Goal: Participate in discussion: Engage in conversation with other users on a specific topic

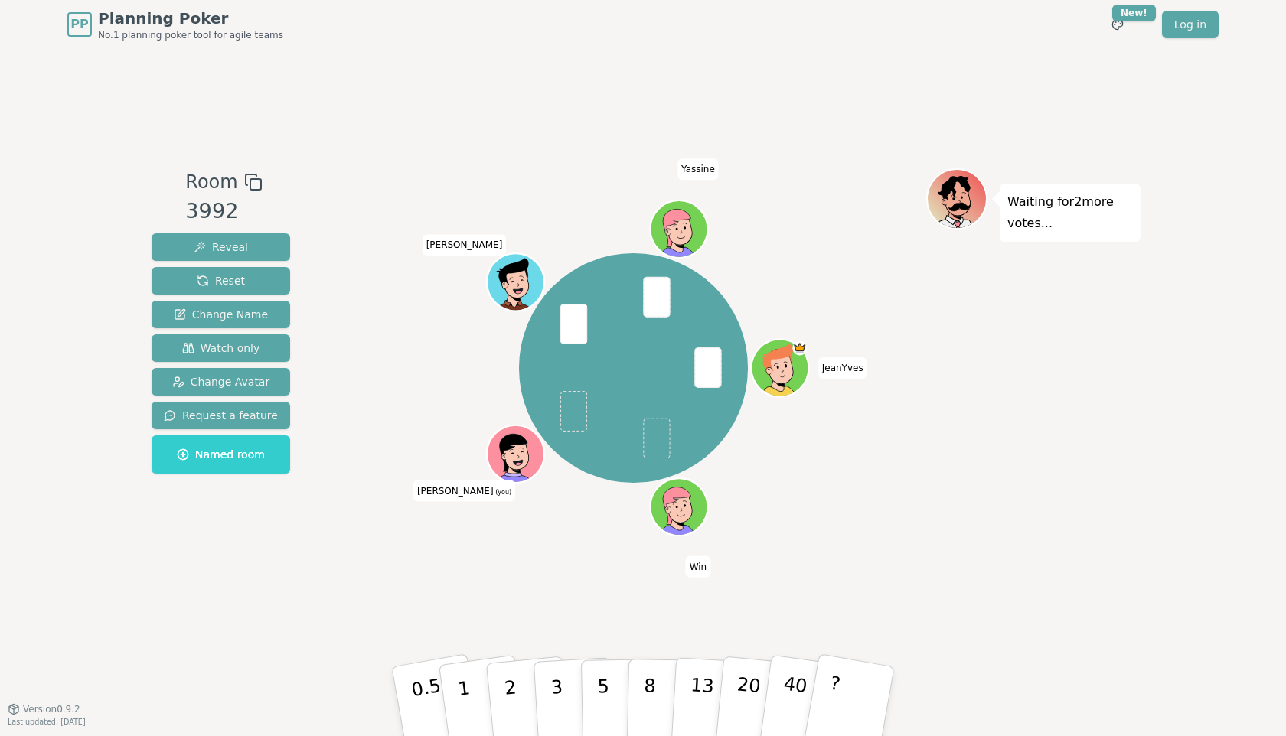
click at [687, 636] on div "Room 3992 Reveal Reset Change Name Watch only Change Avatar Request a feature N…" at bounding box center [642, 379] width 995 height 660
click at [1000, 586] on div "Waiting for 2 more votes..." at bounding box center [1033, 378] width 214 height 421
click at [612, 680] on button "5" at bounding box center [620, 702] width 79 height 116
click at [1023, 501] on div "Waiting for Win 's vote..." at bounding box center [1033, 378] width 214 height 421
click at [1095, 485] on div "Waiting for Win 's vote..." at bounding box center [1033, 378] width 214 height 421
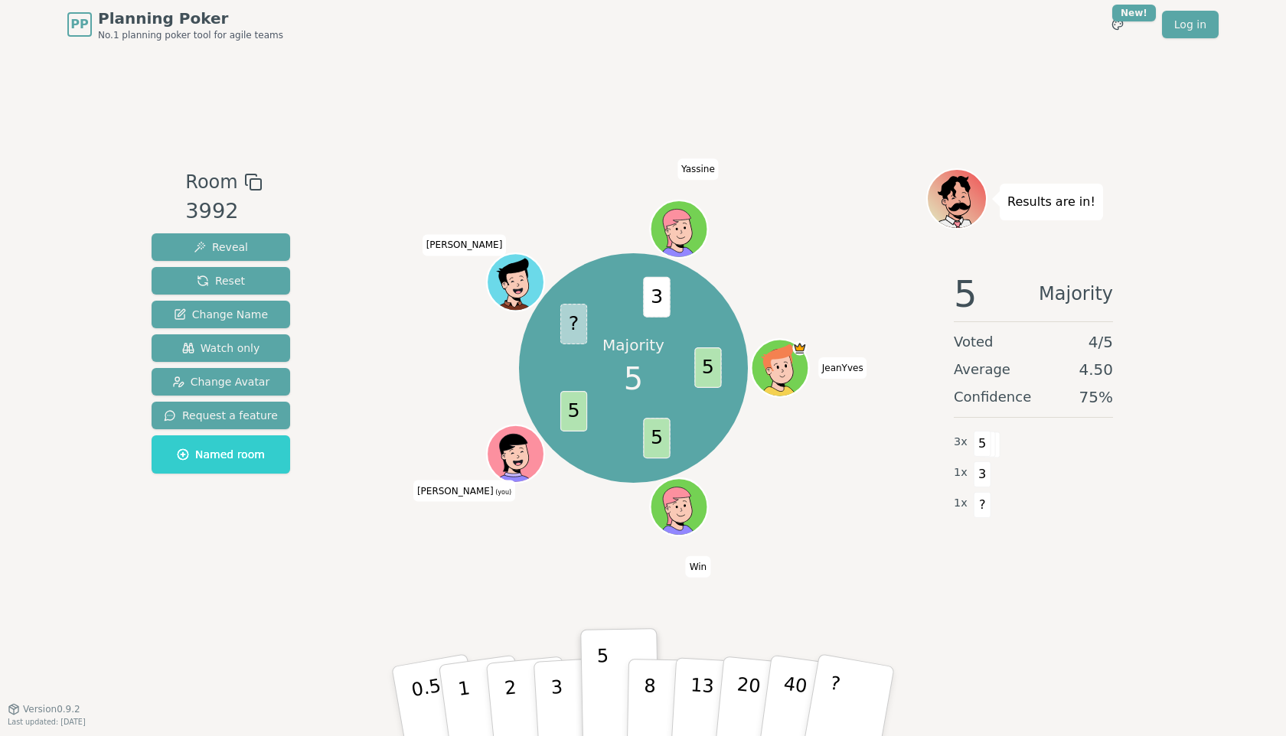
click at [906, 51] on div "Room 3992 Reveal Reset Change Name Watch only Change Avatar Request a feature N…" at bounding box center [642, 379] width 995 height 660
click at [231, 289] on button "Reset" at bounding box center [221, 281] width 139 height 28
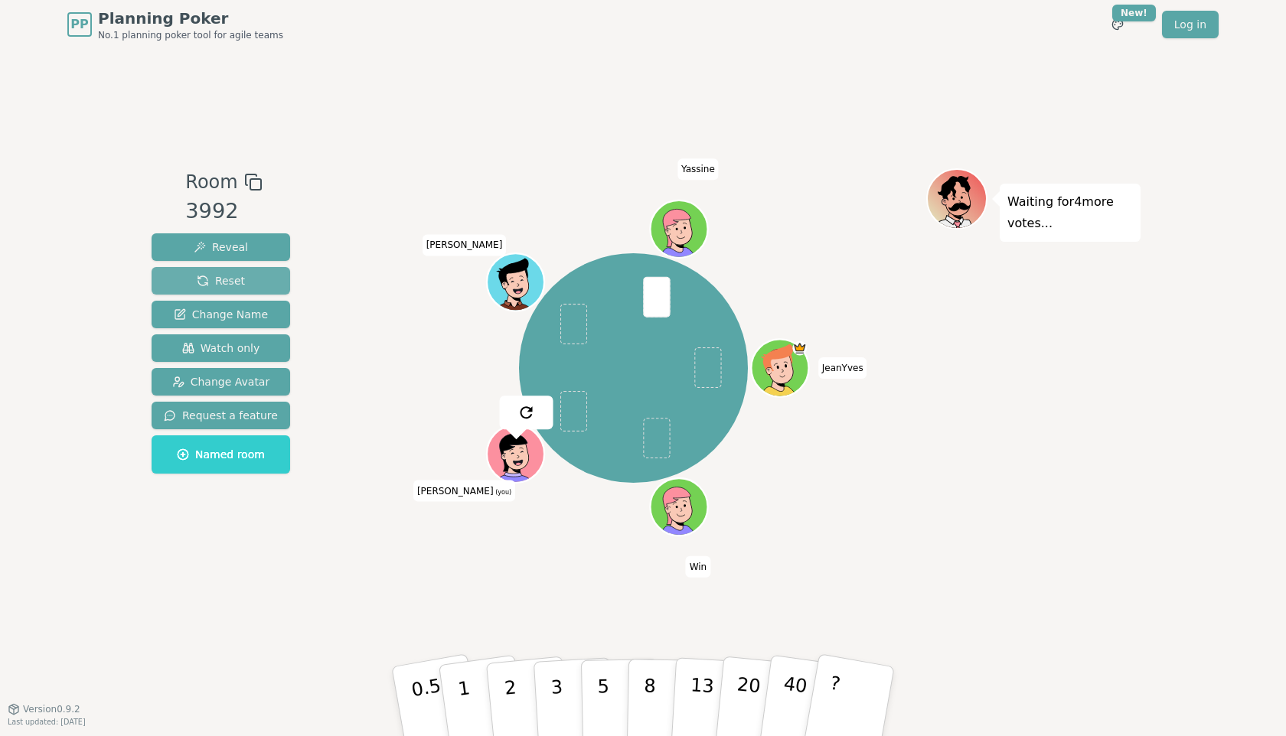
click at [181, 285] on button "Reset" at bounding box center [221, 281] width 139 height 28
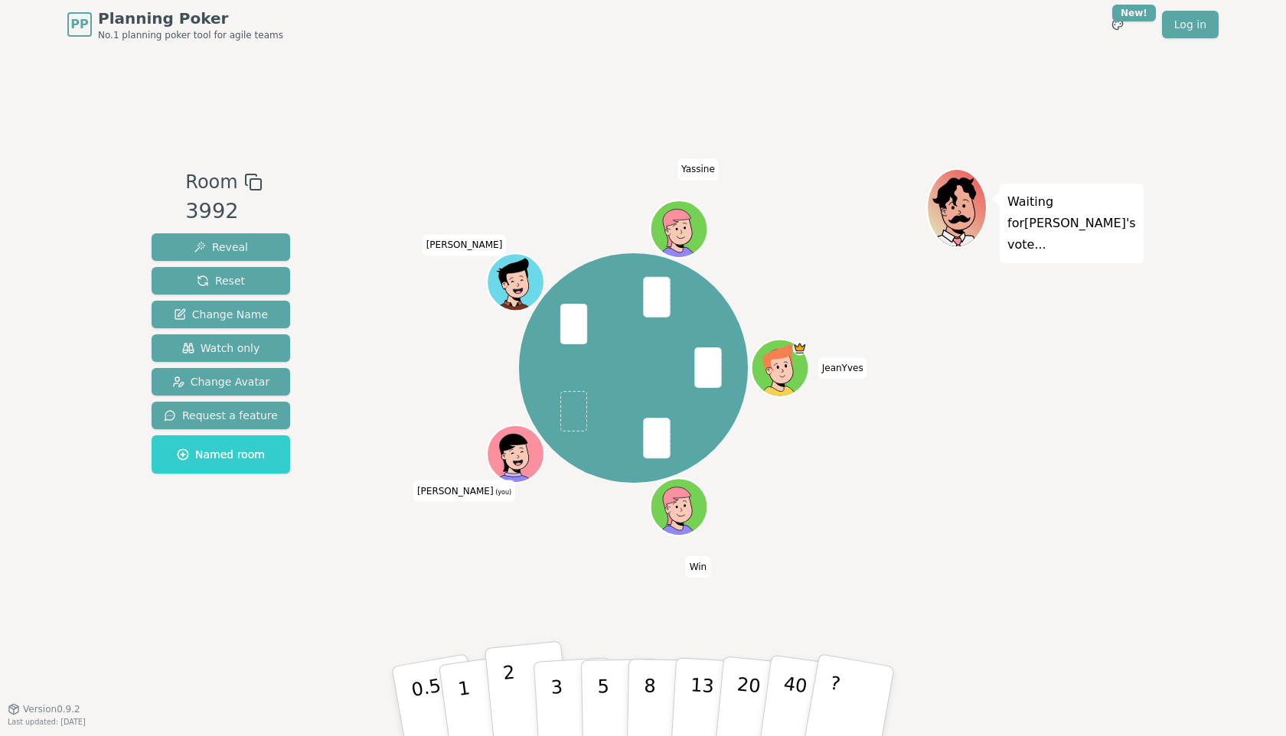
click at [511, 688] on p "2" at bounding box center [512, 703] width 20 height 83
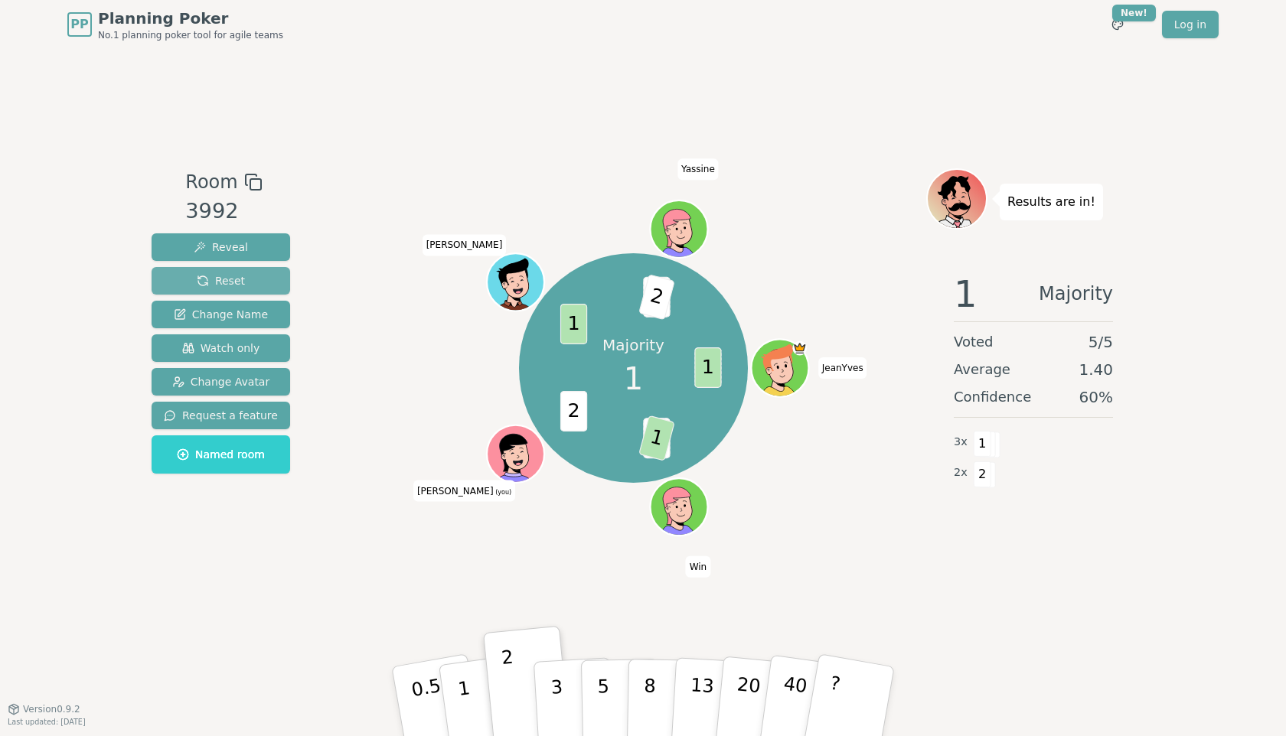
click at [232, 292] on button "Reset" at bounding box center [221, 281] width 139 height 28
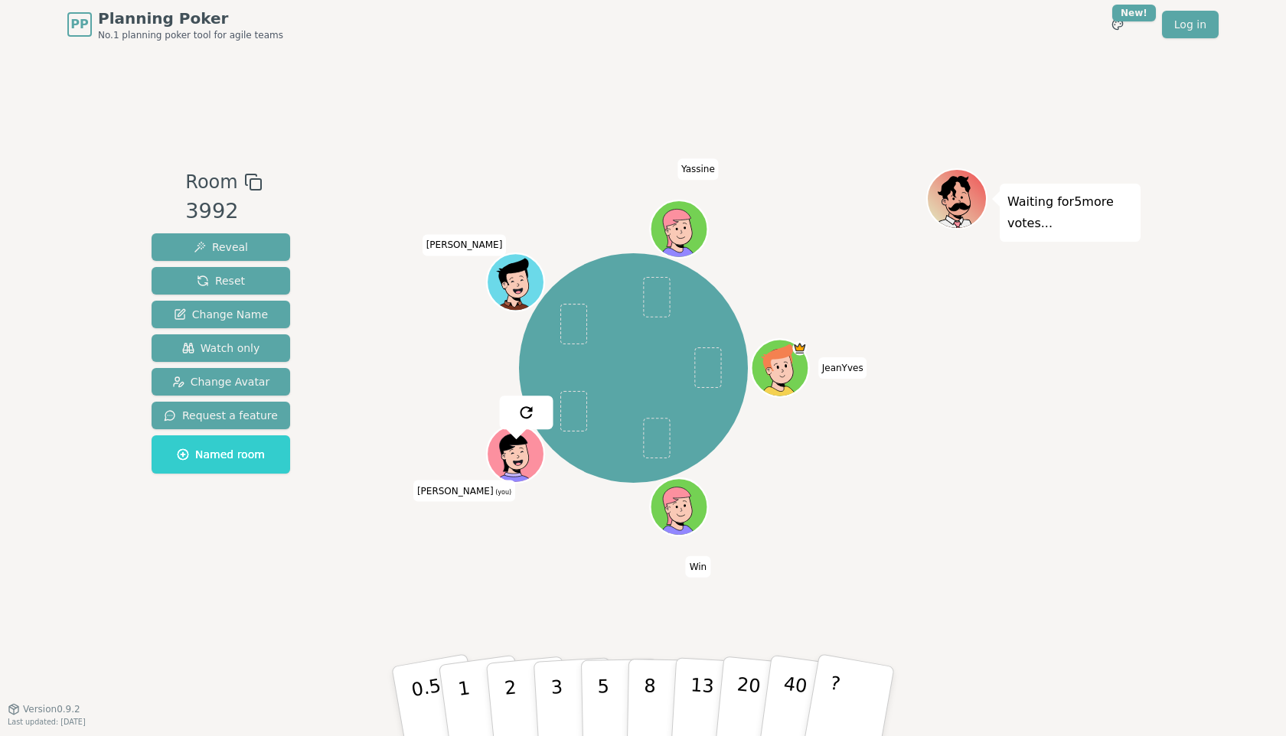
click at [520, 462] on icon at bounding box center [518, 463] width 10 height 6
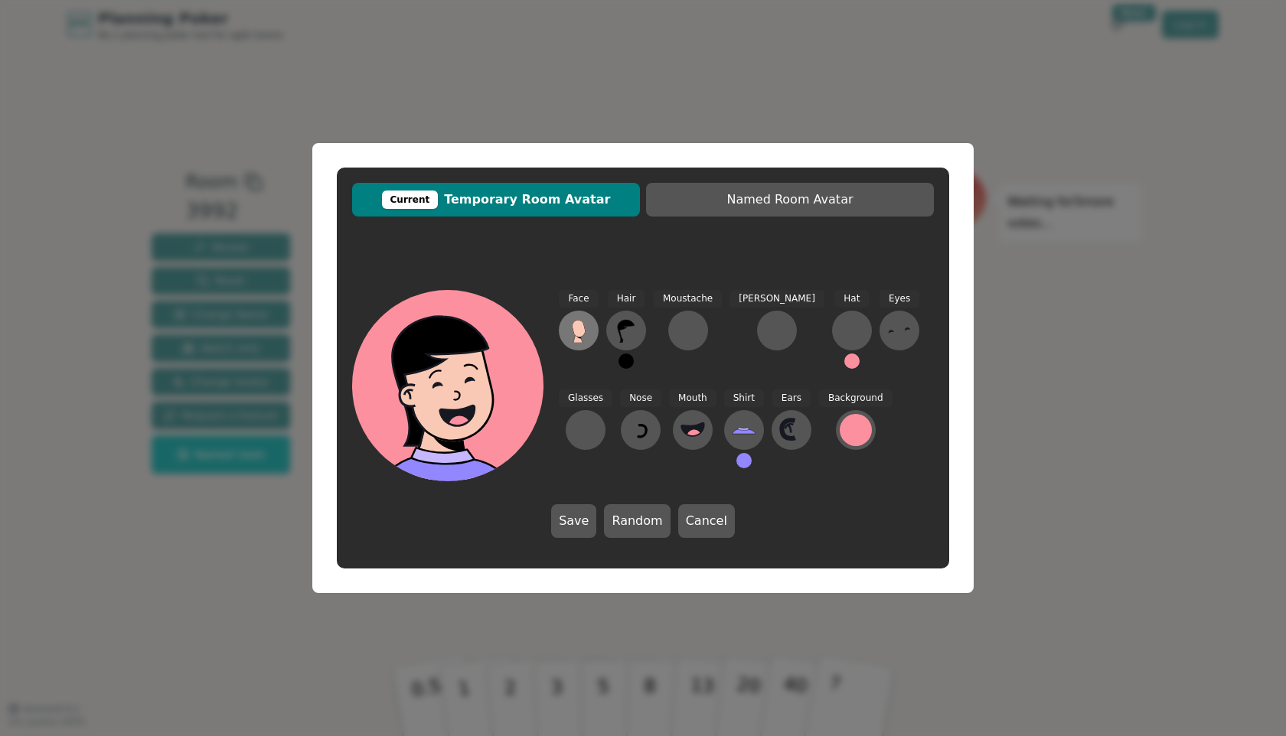
click at [591, 336] on button at bounding box center [579, 331] width 40 height 40
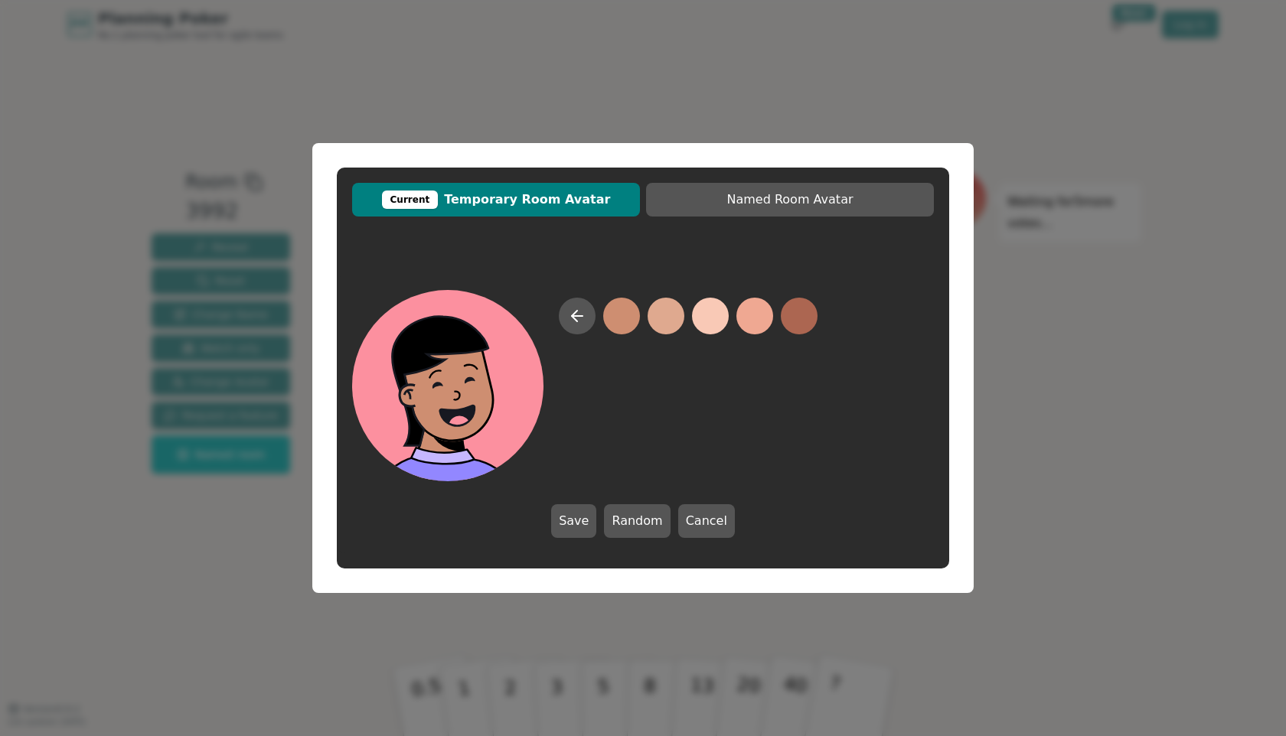
click at [625, 332] on button at bounding box center [621, 316] width 37 height 37
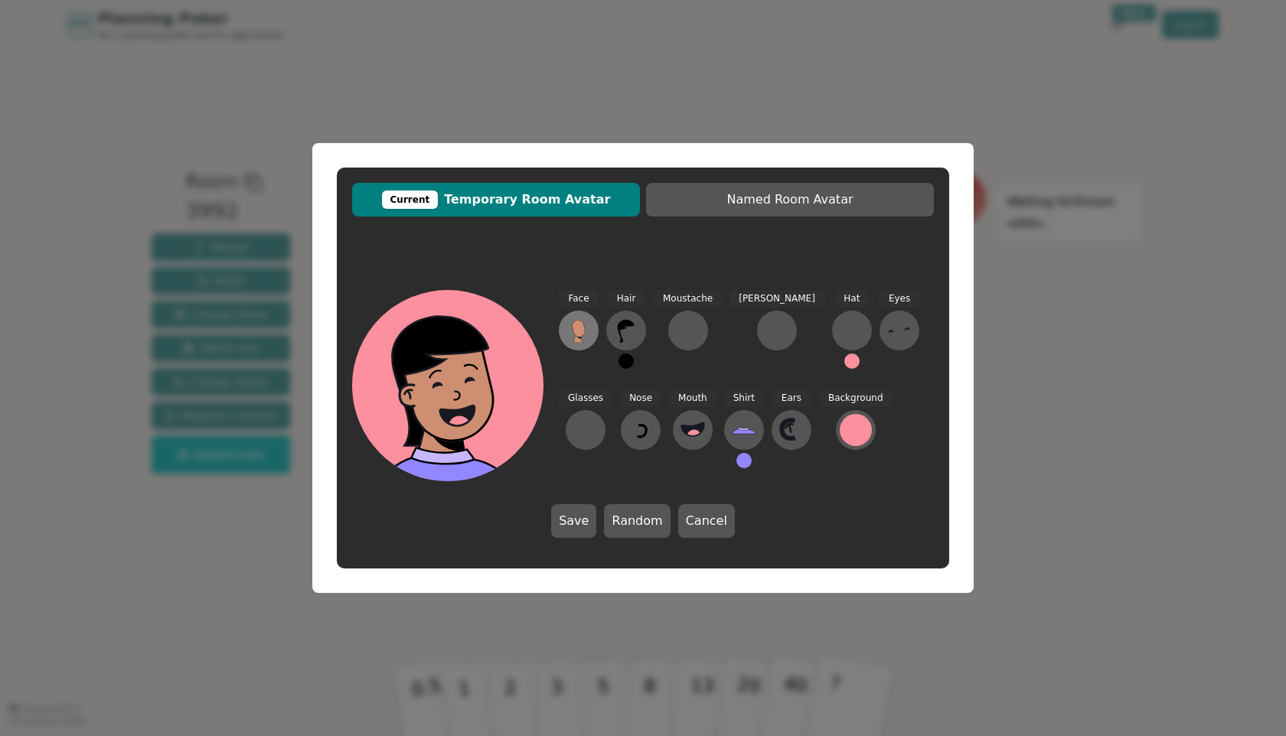
click at [586, 335] on icon at bounding box center [578, 330] width 24 height 24
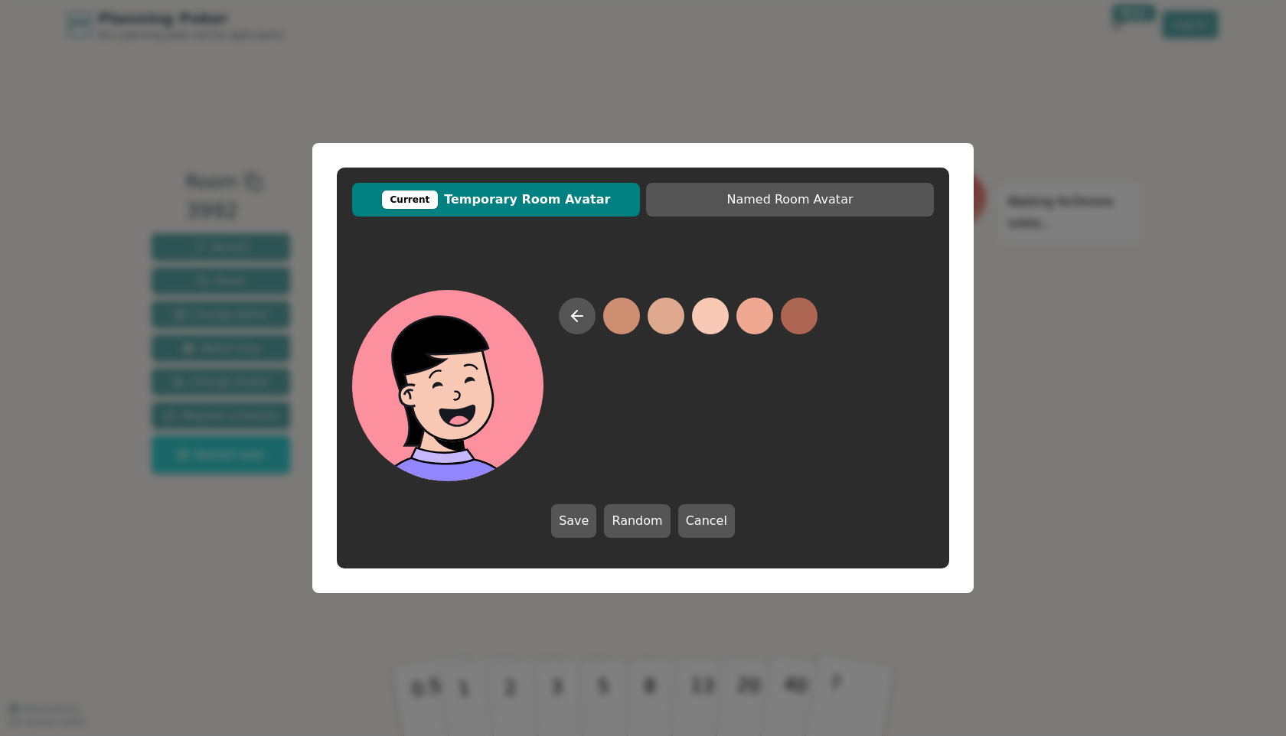
click at [706, 324] on button at bounding box center [710, 316] width 37 height 37
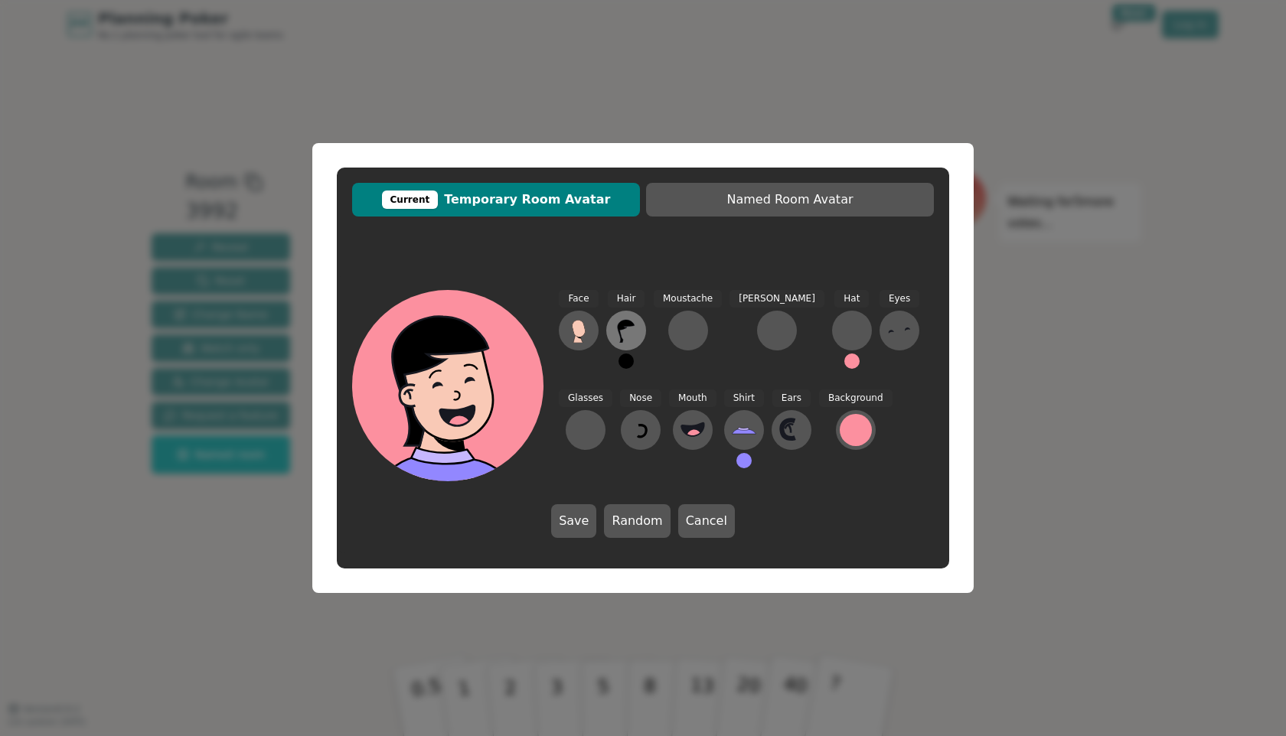
click at [638, 326] on button at bounding box center [626, 331] width 40 height 40
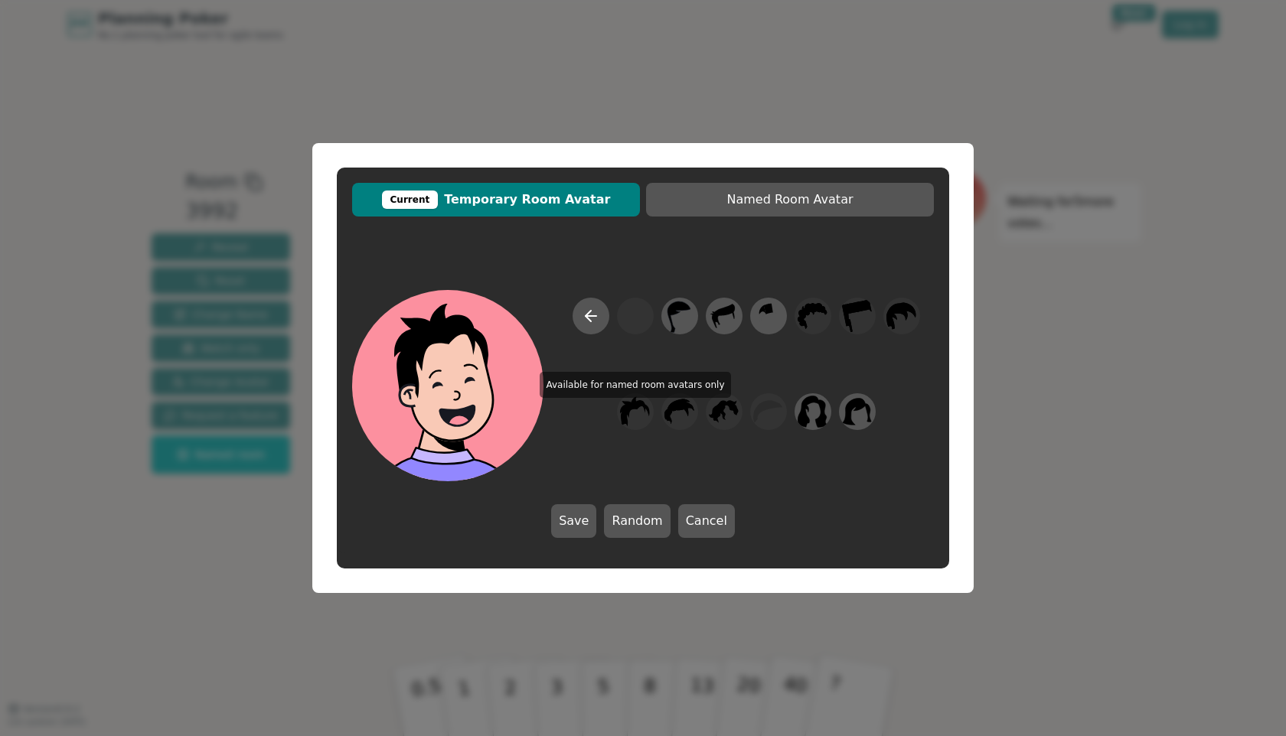
click at [638, 385] on div "Save Random Cancel" at bounding box center [643, 414] width 612 height 279
click at [581, 520] on button "Save" at bounding box center [573, 521] width 45 height 34
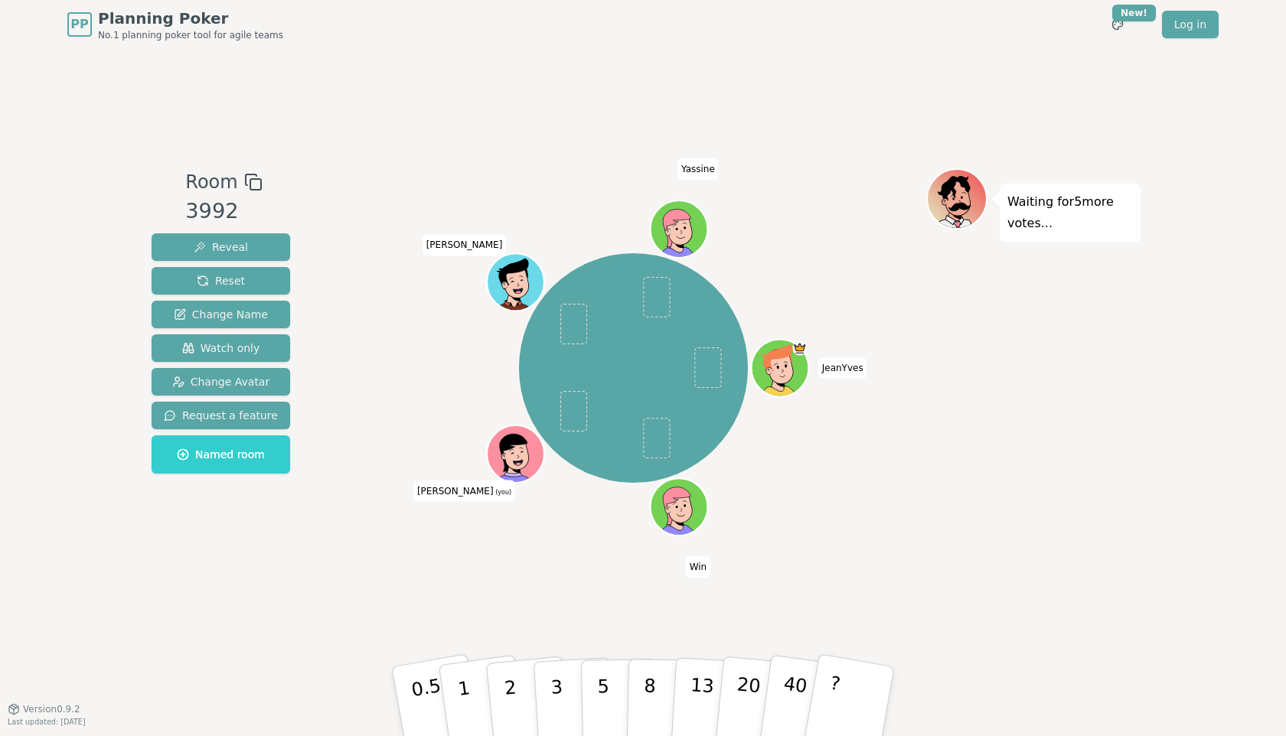
click at [521, 459] on icon at bounding box center [518, 463] width 28 height 9
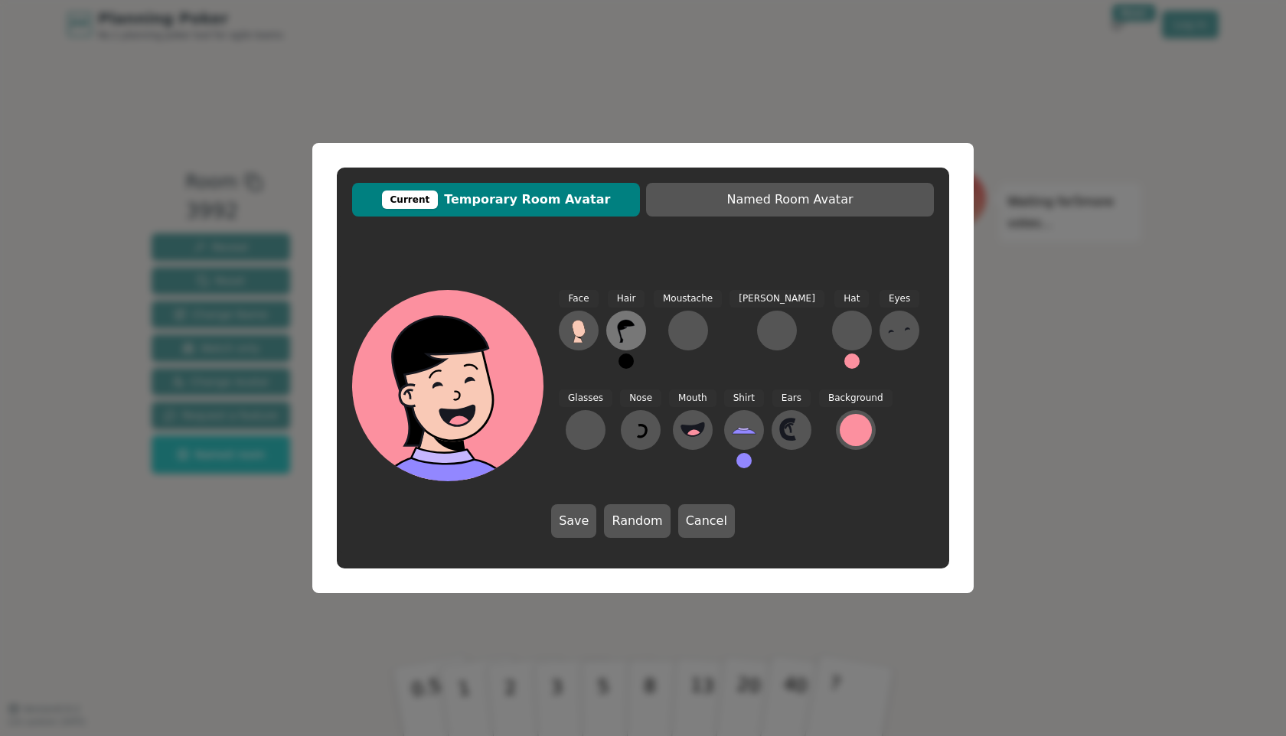
click at [632, 336] on icon at bounding box center [626, 330] width 24 height 24
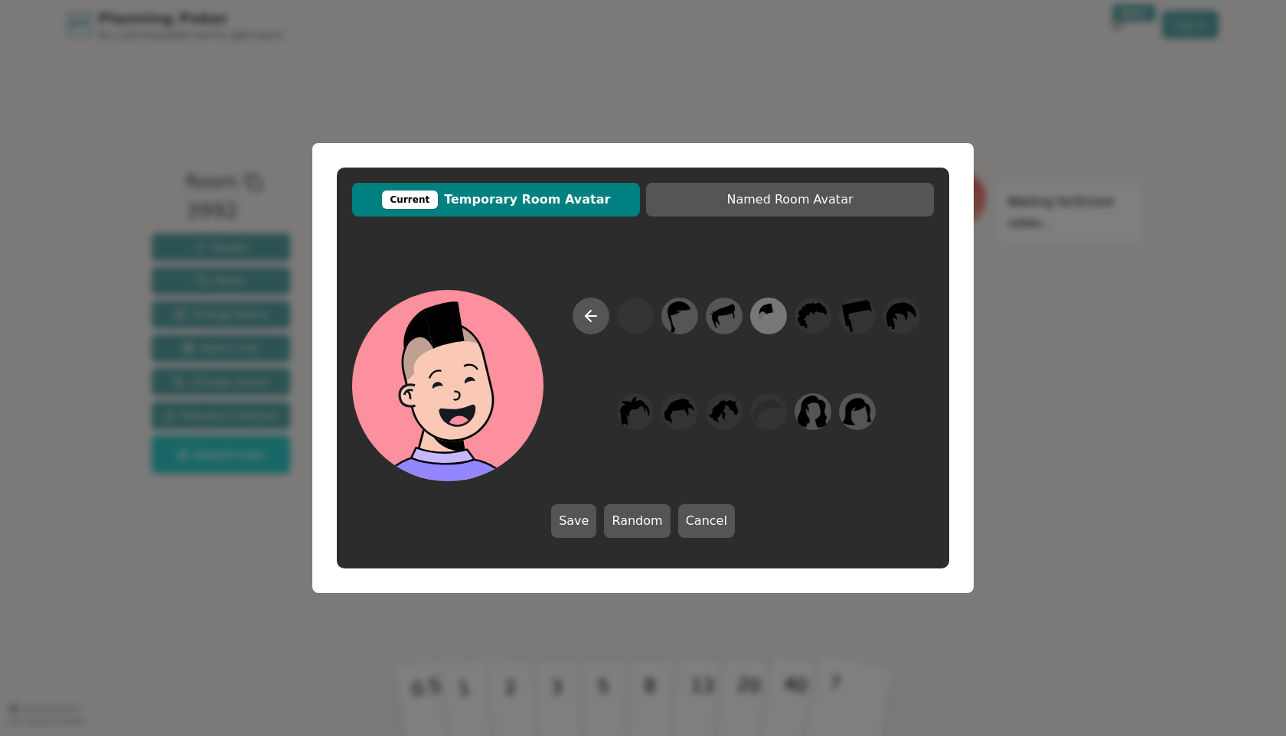
click at [772, 321] on icon at bounding box center [768, 316] width 30 height 34
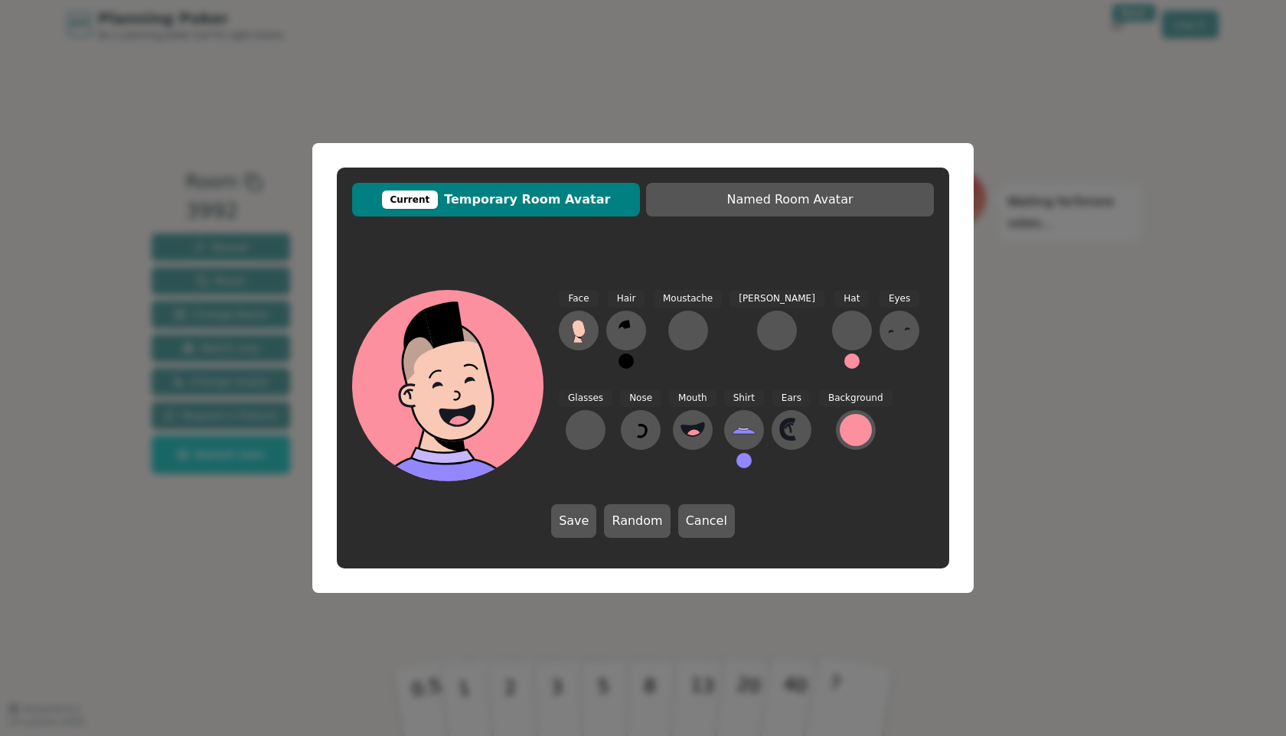
click at [577, 528] on button "Save" at bounding box center [573, 521] width 45 height 34
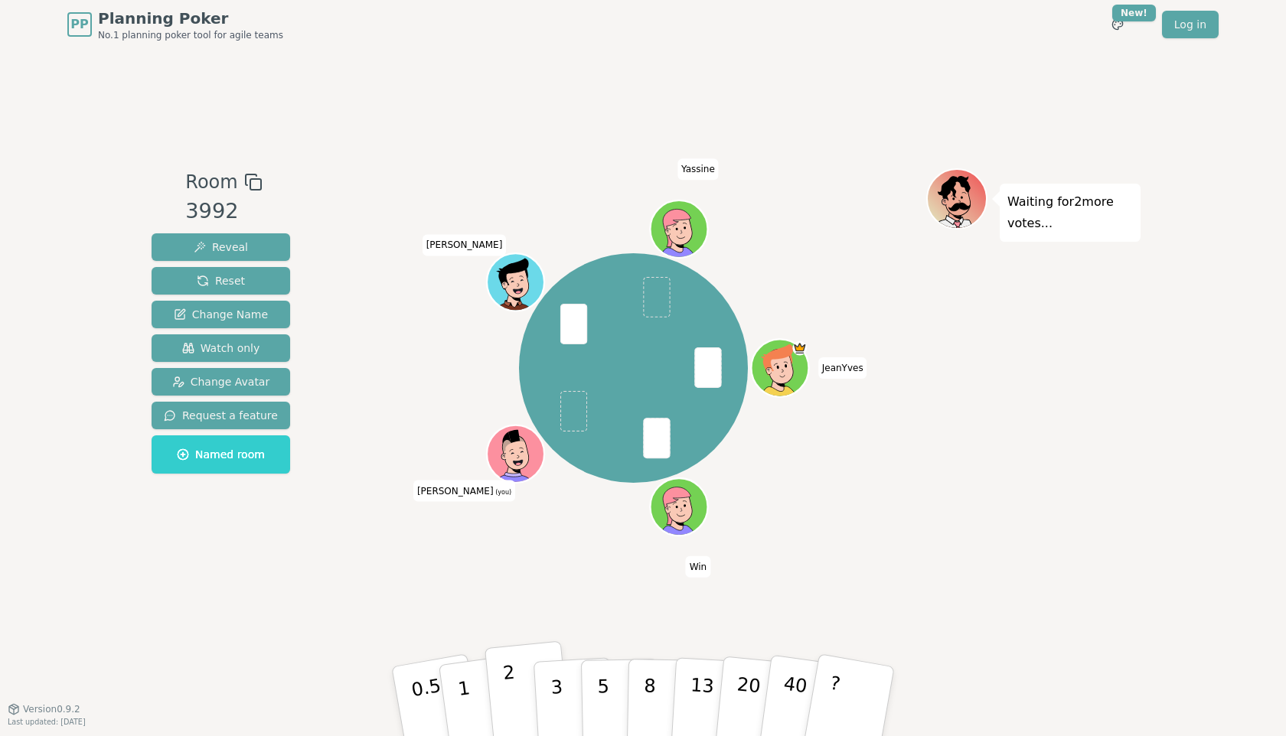
click at [522, 693] on button "2" at bounding box center [528, 702] width 87 height 122
click at [555, 694] on p "3" at bounding box center [558, 702] width 17 height 83
click at [1093, 602] on div "Room 3992 Reveal Reset Change Name Watch only Change Avatar Request a feature N…" at bounding box center [642, 379] width 995 height 660
click at [524, 686] on button "2" at bounding box center [528, 702] width 87 height 122
click at [1124, 540] on div "Waiting for 5 more votes..." at bounding box center [1033, 378] width 214 height 421
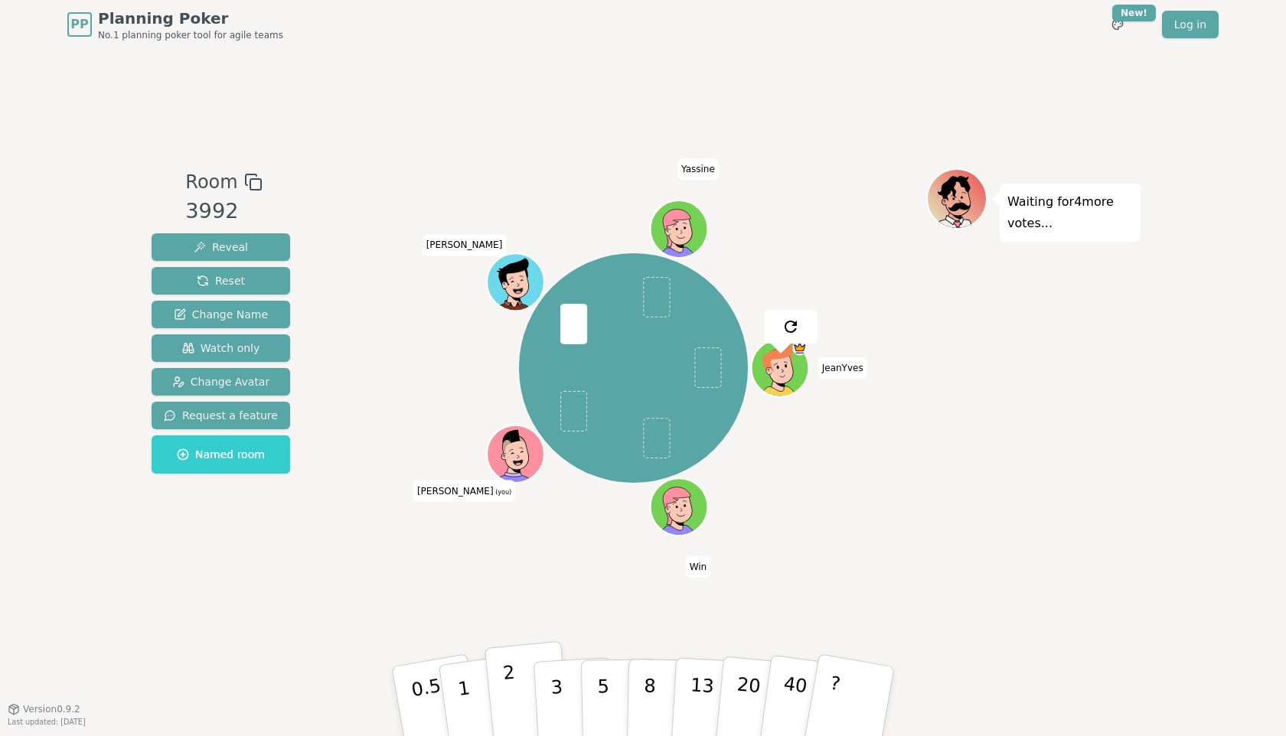
click at [513, 685] on p "2" at bounding box center [512, 703] width 20 height 83
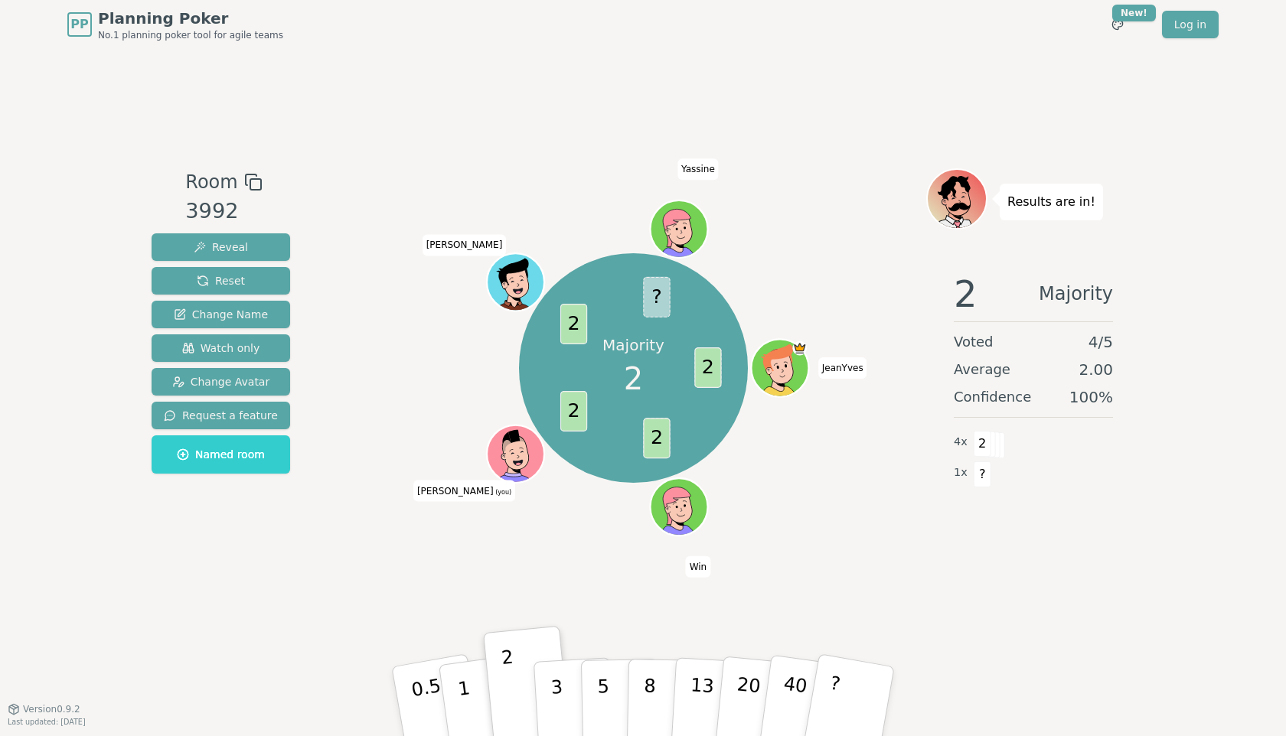
click at [858, 125] on div "Room 3992 Reveal Reset Change Name Watch only Change Avatar Request a feature N…" at bounding box center [642, 379] width 995 height 660
drag, startPoint x: 224, startPoint y: 284, endPoint x: 324, endPoint y: 237, distance: 110.2
click at [224, 284] on span "Reset" at bounding box center [221, 280] width 48 height 15
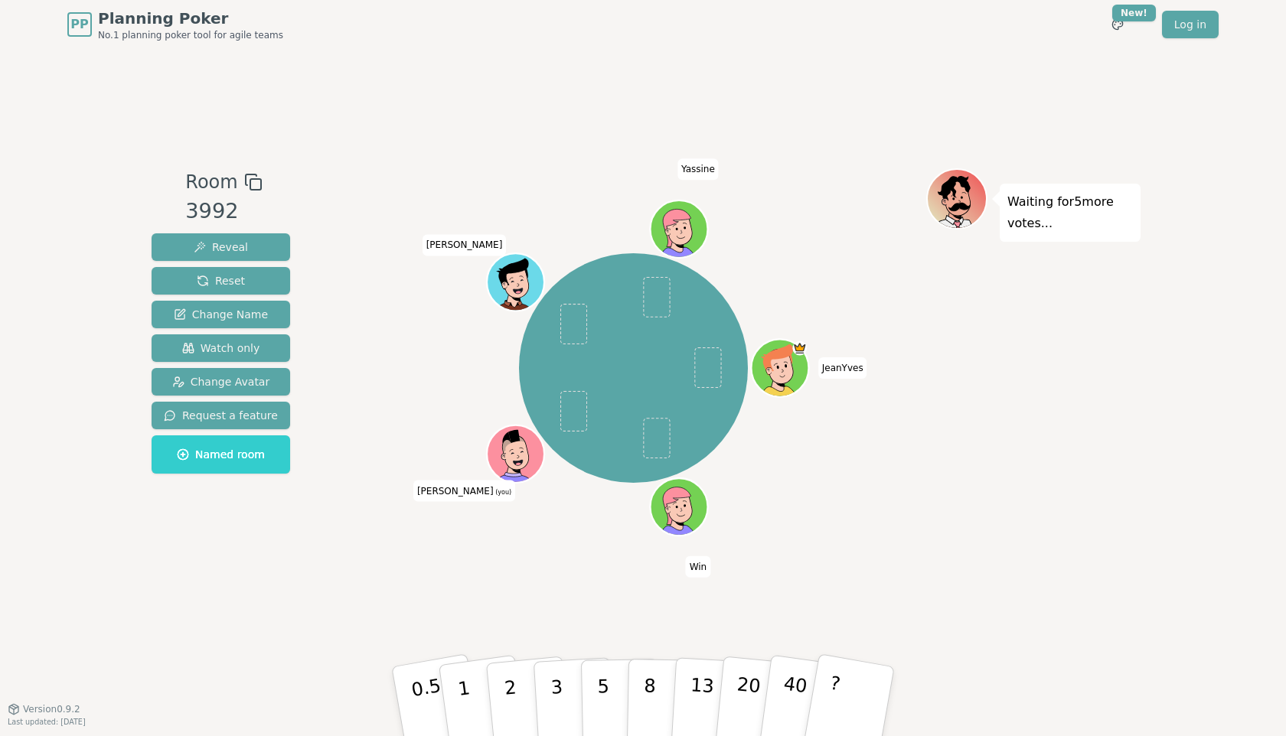
click at [500, 15] on div "PP Planning Poker No.1 planning poker tool for agile teams Toggle theme New! Lo…" at bounding box center [642, 24] width 1151 height 49
